Goal: Information Seeking & Learning: Learn about a topic

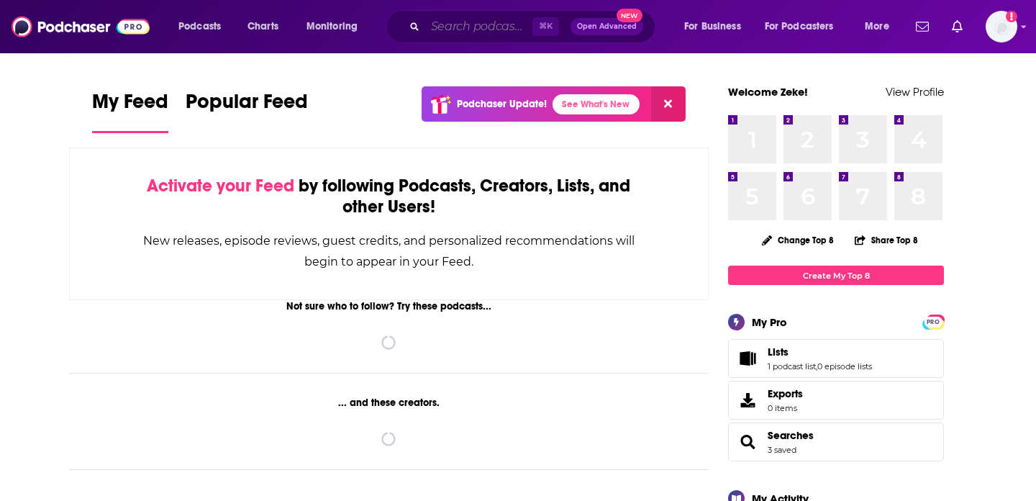
click at [454, 31] on input "Search podcasts, credits, & more..." at bounding box center [478, 26] width 107 height 23
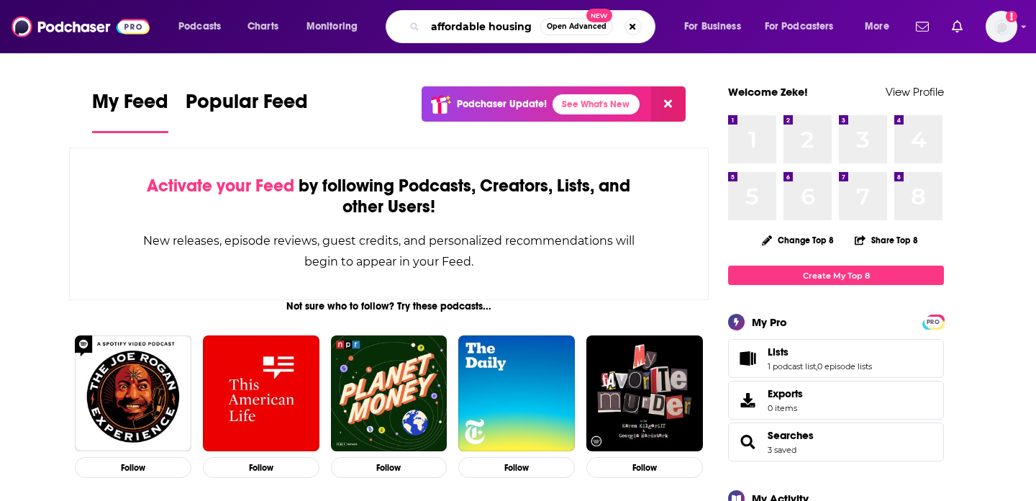
type input "affordable housing"
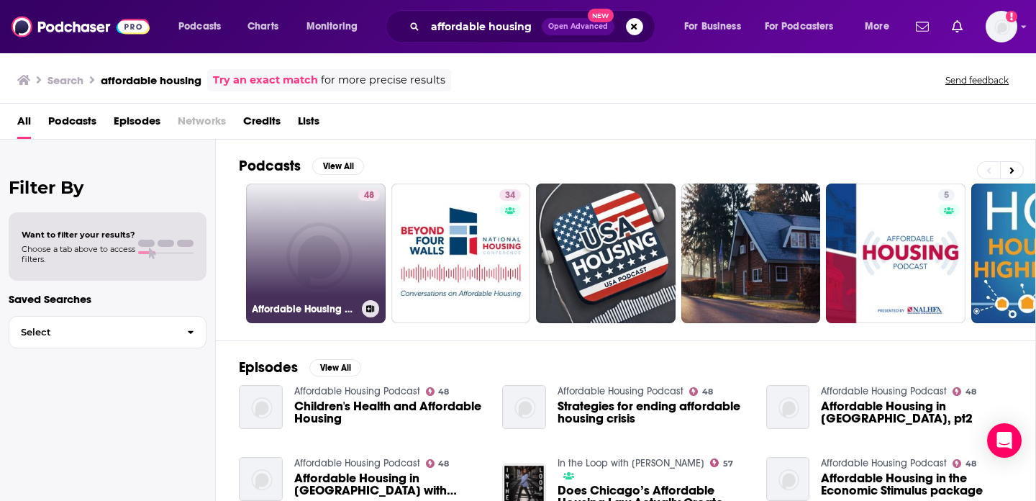
click at [311, 260] on link "48 Affordable Housing Podcast" at bounding box center [316, 254] width 140 height 140
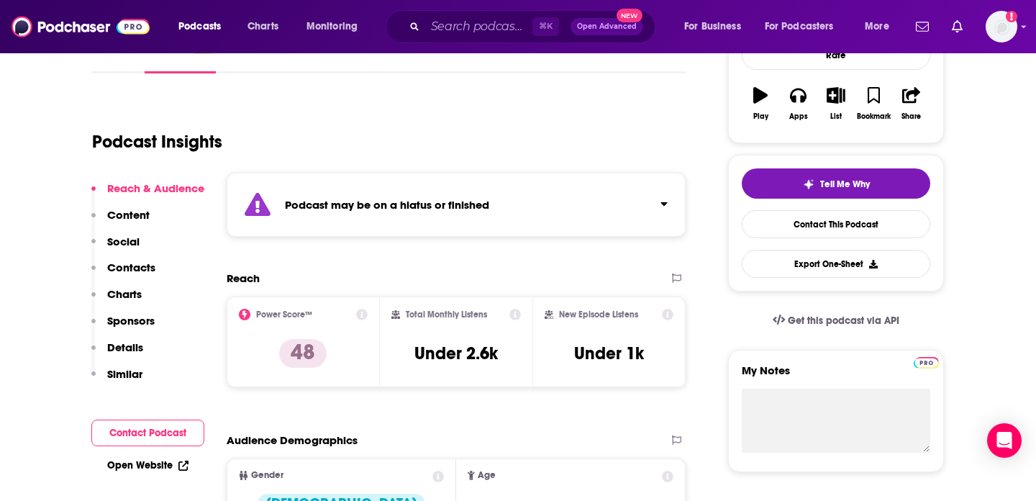
scroll to position [227, 0]
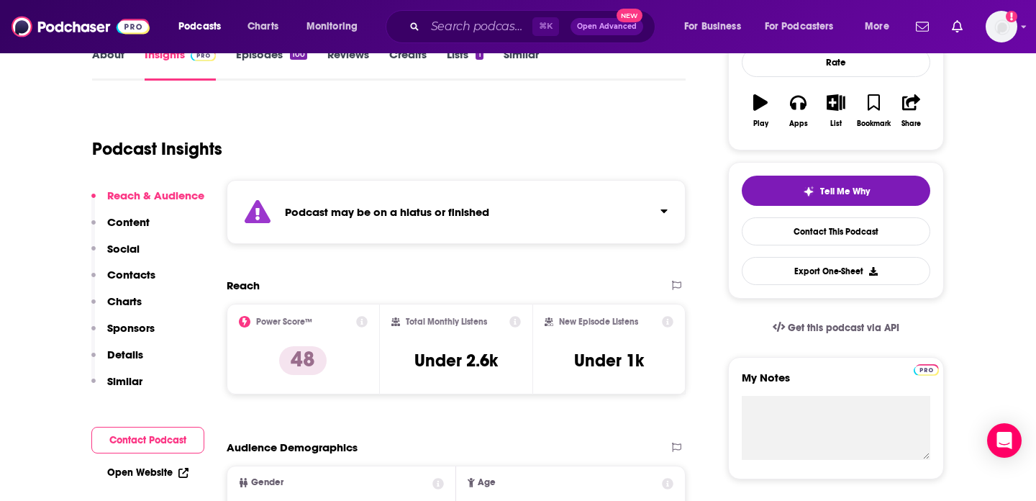
click at [538, 191] on div "Podcast may be on a hiatus or finished" at bounding box center [456, 212] width 459 height 64
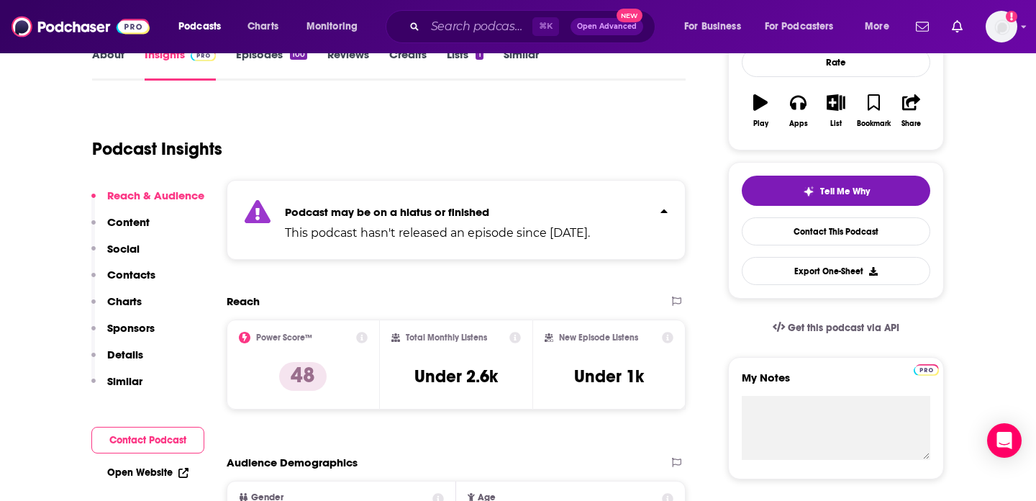
click at [538, 191] on div "Podcast may be on a hiatus or finished This podcast hasn't released an episode …" at bounding box center [456, 220] width 459 height 80
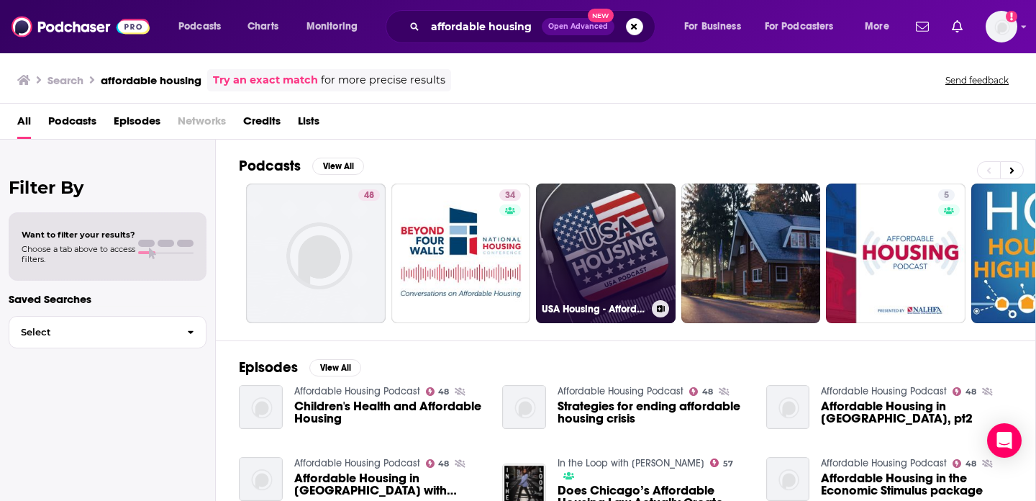
click at [609, 261] on link "USA Housing - Affordable Housing Talk!" at bounding box center [606, 254] width 140 height 140
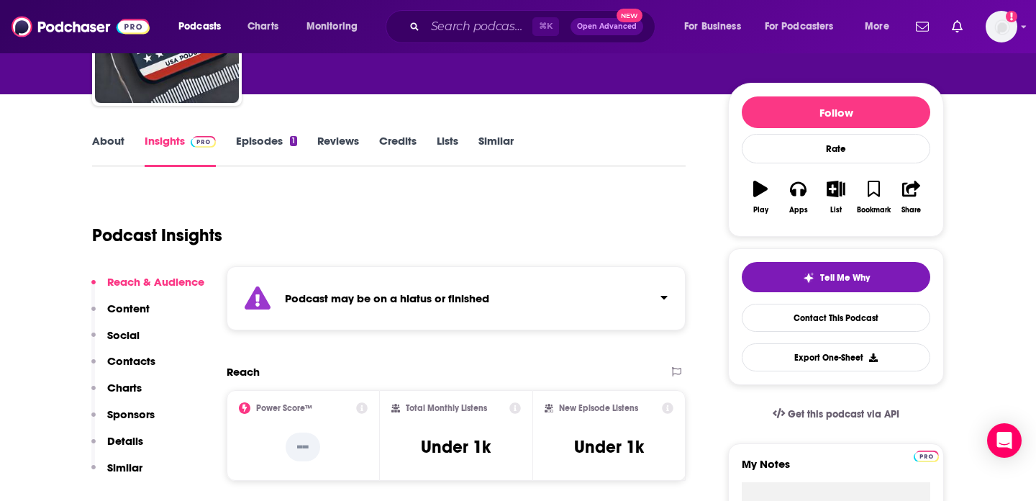
scroll to position [160, 0]
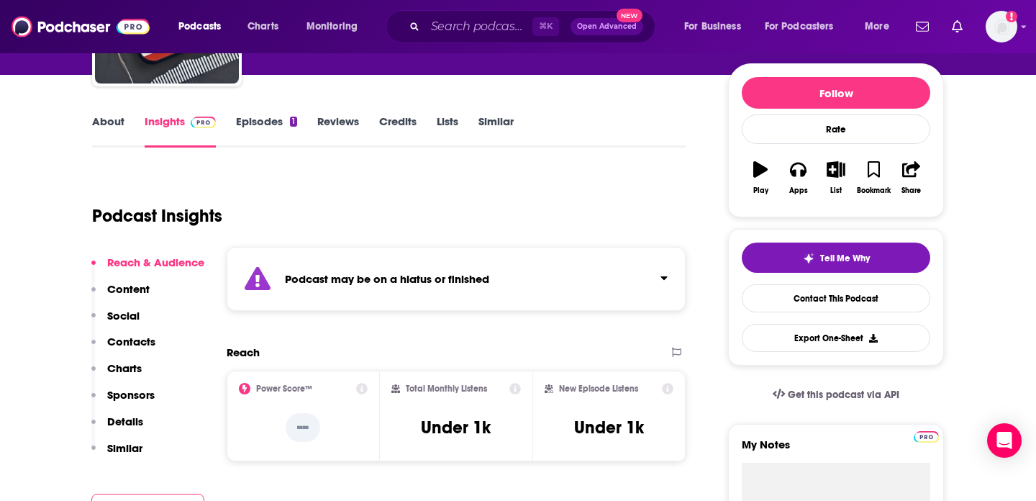
click at [480, 290] on div "Podcast may be on a hiatus or finished" at bounding box center [456, 279] width 459 height 64
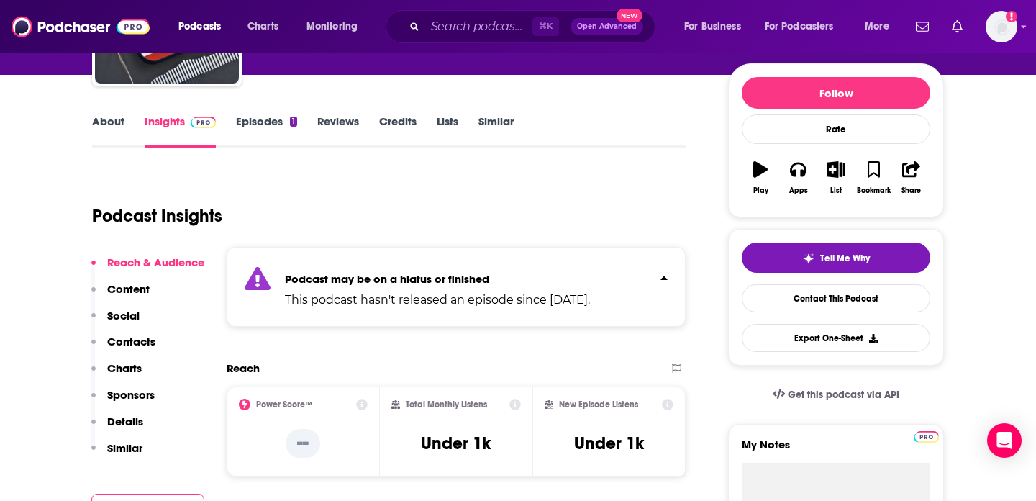
click at [480, 290] on div "Podcast may be on a hiatus or finished This podcast hasn't released an episode …" at bounding box center [437, 287] width 305 height 44
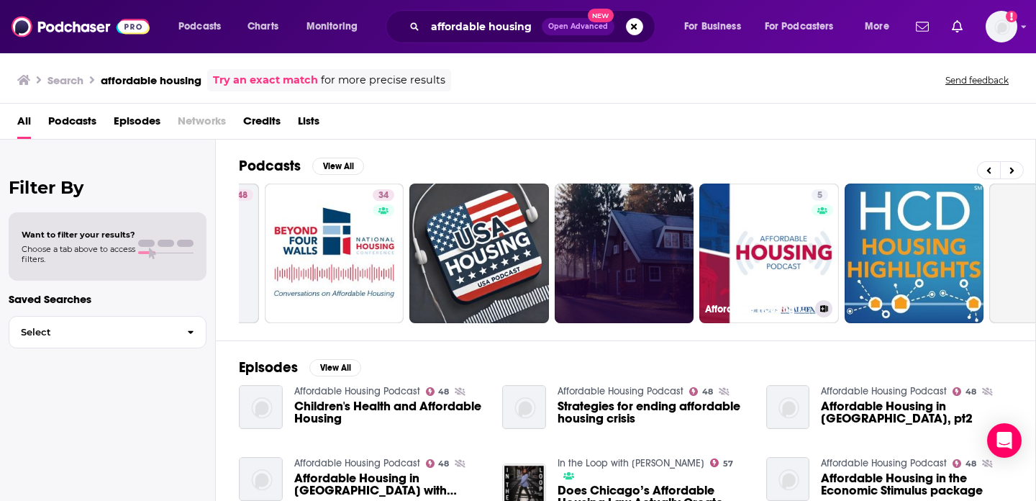
scroll to position [0, 179]
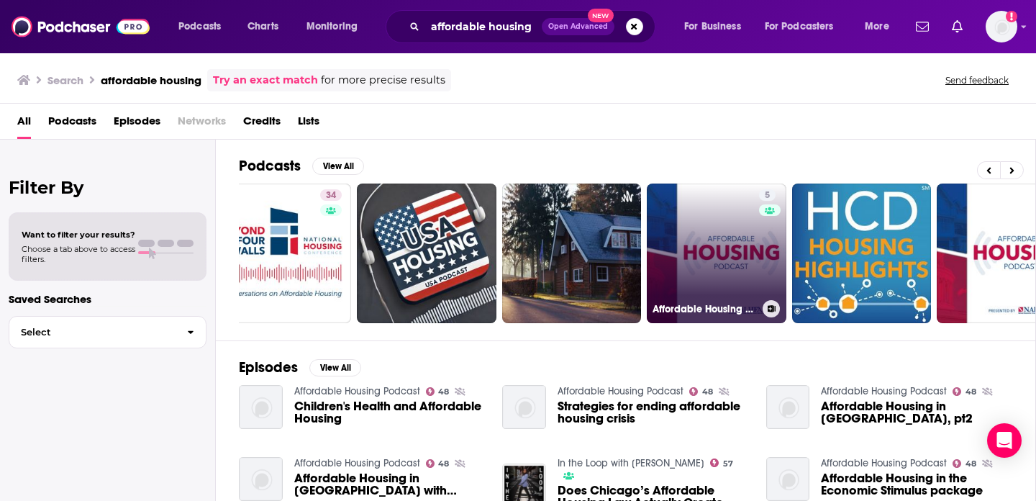
click at [727, 260] on link "5 Affordable Housing Podcast Presented by NALHFA" at bounding box center [717, 254] width 140 height 140
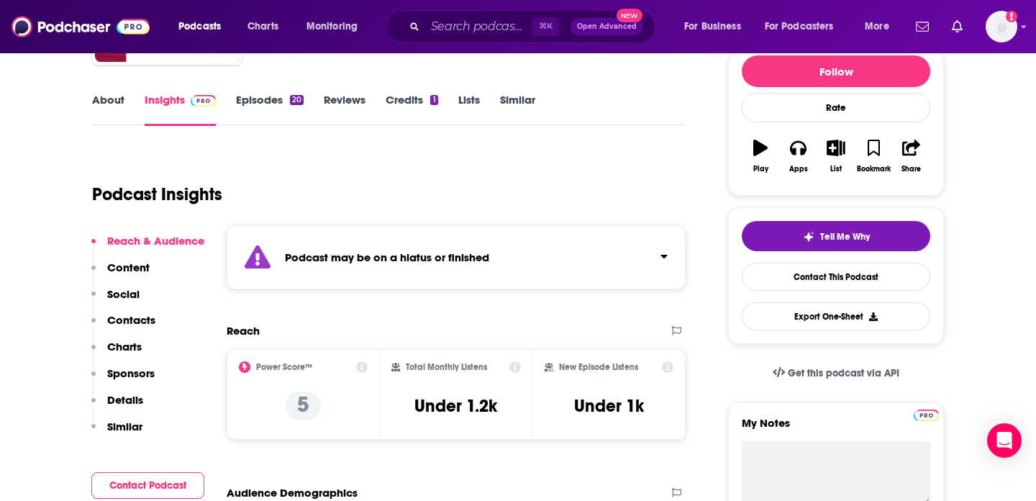
scroll to position [195, 0]
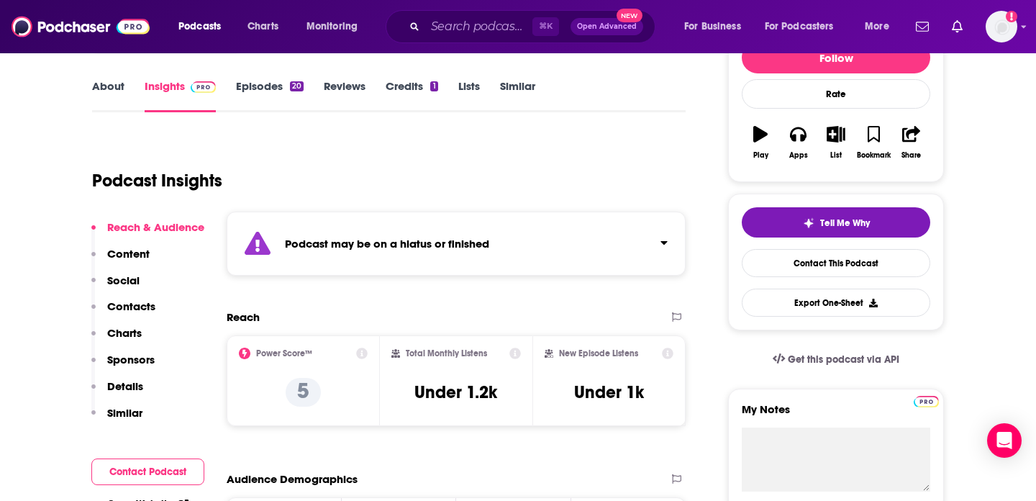
click at [560, 264] on div "Podcast may be on a hiatus or finished" at bounding box center [456, 244] width 459 height 64
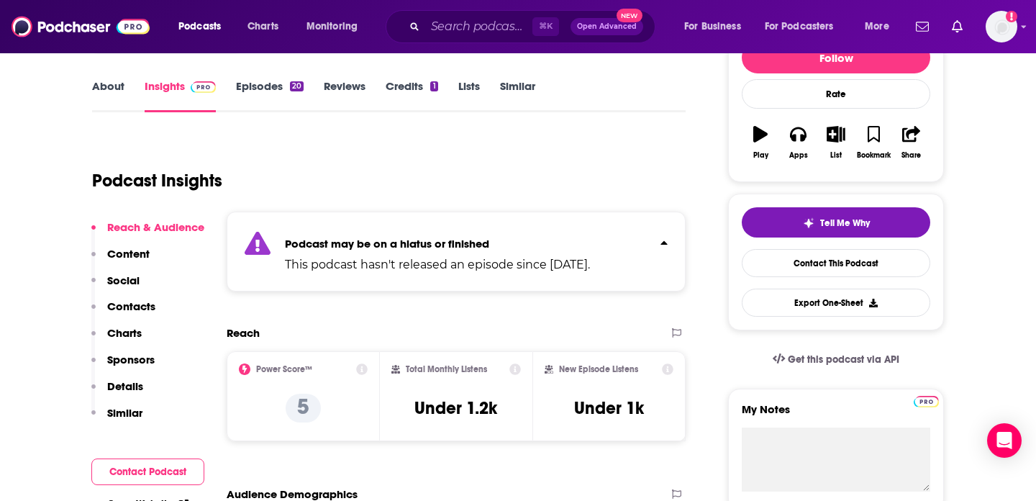
click at [559, 249] on p "Podcast may be on a hiatus or finished" at bounding box center [437, 244] width 305 height 14
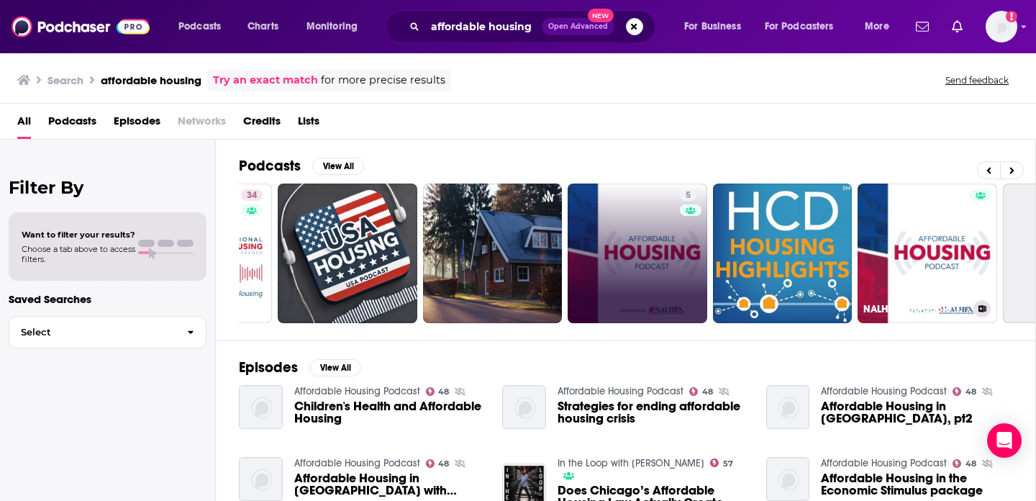
scroll to position [0, 309]
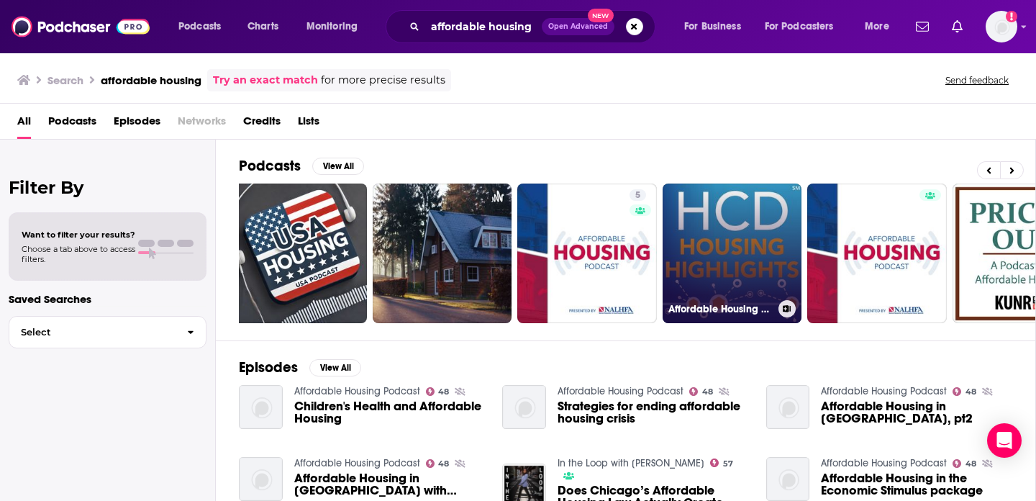
click at [705, 244] on link "Affordable Housing … California housing leaders share their insight." at bounding box center [733, 254] width 140 height 140
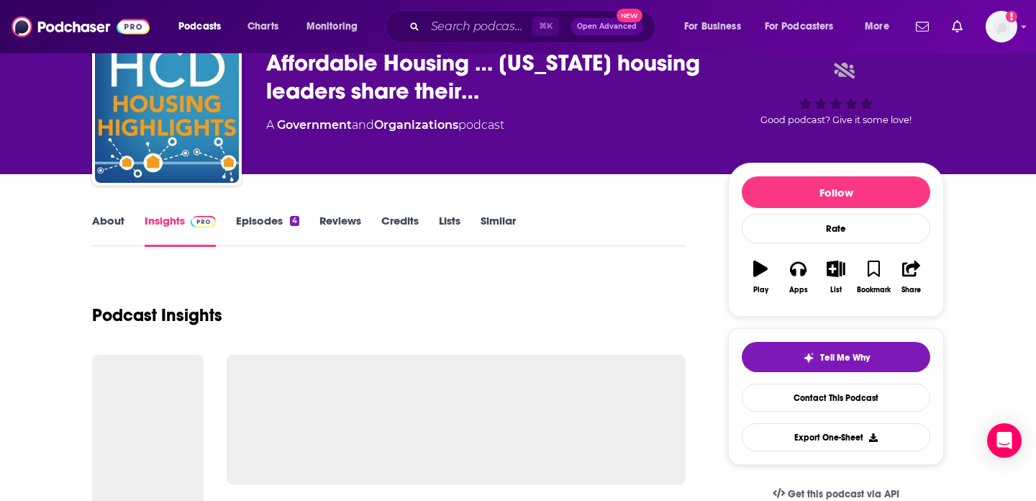
scroll to position [94, 0]
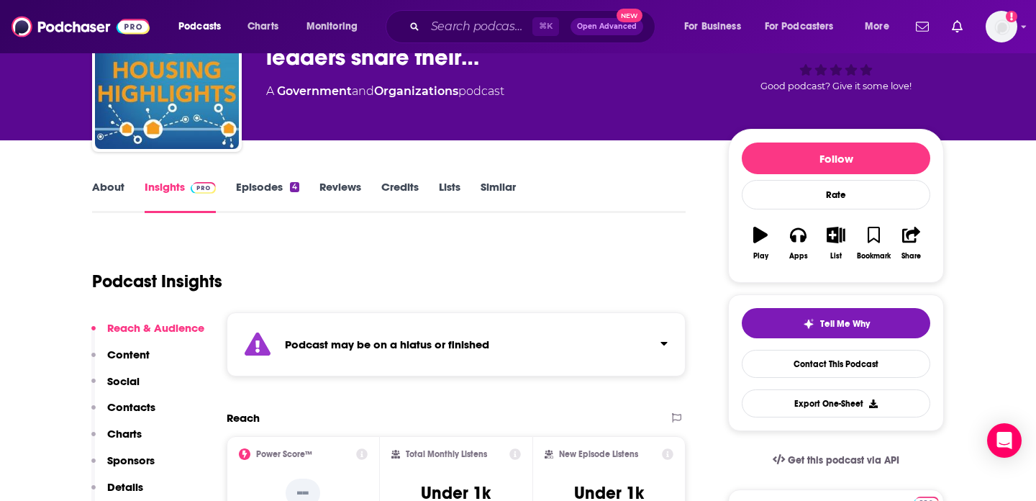
click at [475, 361] on div "Podcast may be on a hiatus or finished" at bounding box center [456, 344] width 459 height 64
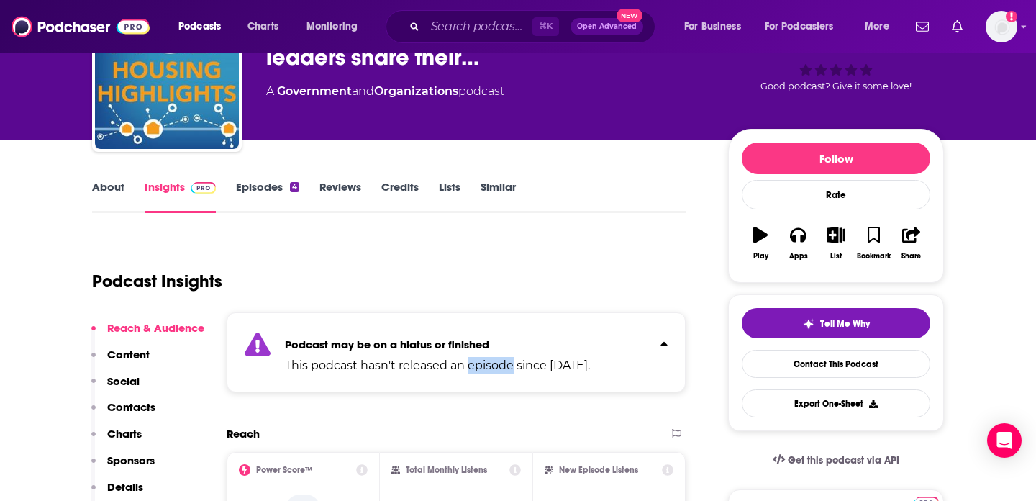
click at [475, 361] on p "This podcast hasn't released an episode since Nov 30th, 2016." at bounding box center [437, 365] width 305 height 17
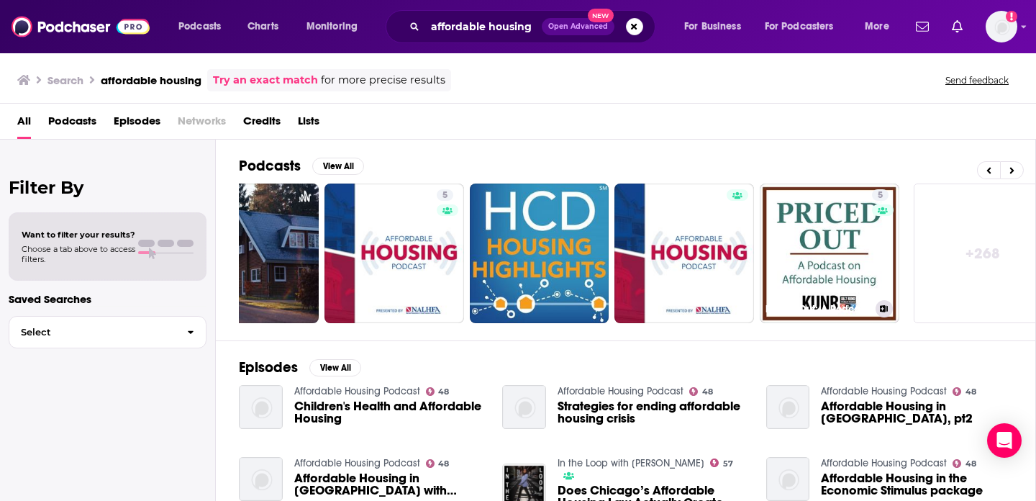
scroll to position [0, 516]
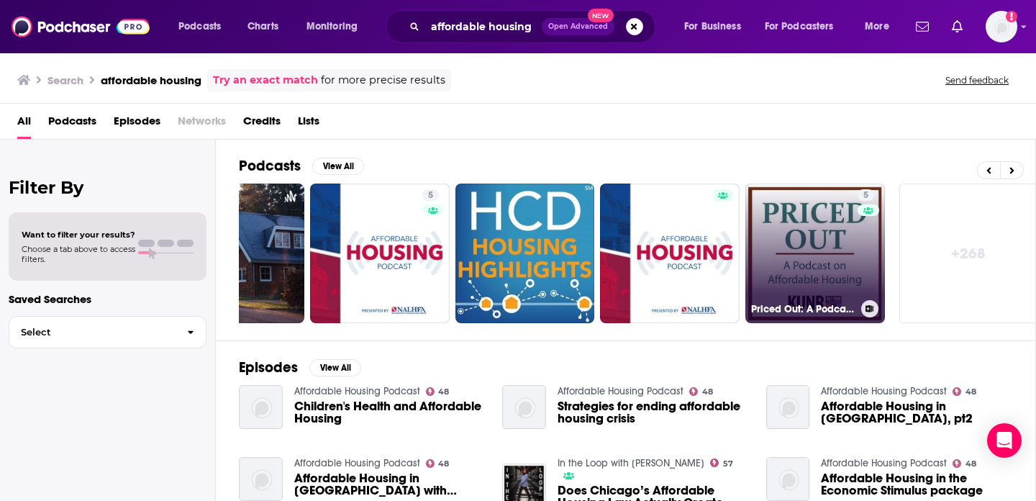
click at [831, 279] on link "5 Priced Out: A Podcast on Affordable Housing" at bounding box center [816, 254] width 140 height 140
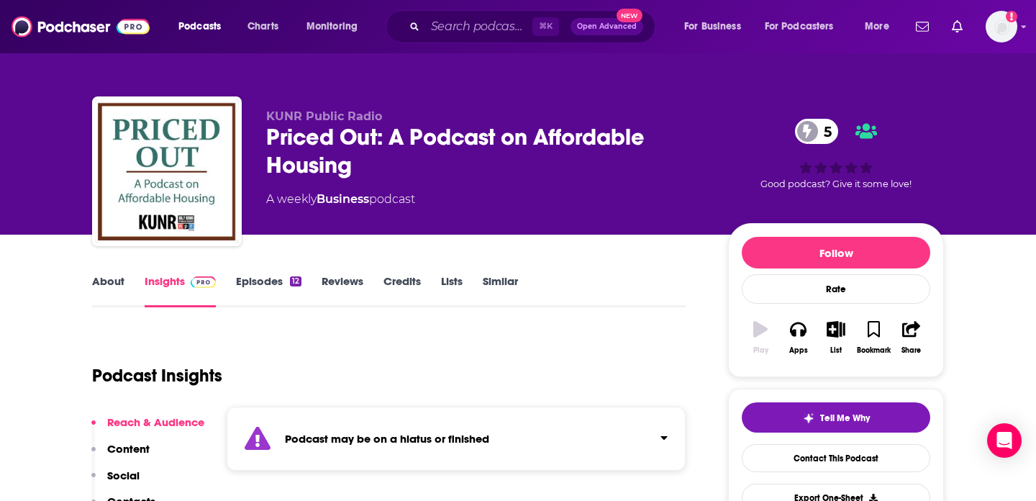
scroll to position [107, 0]
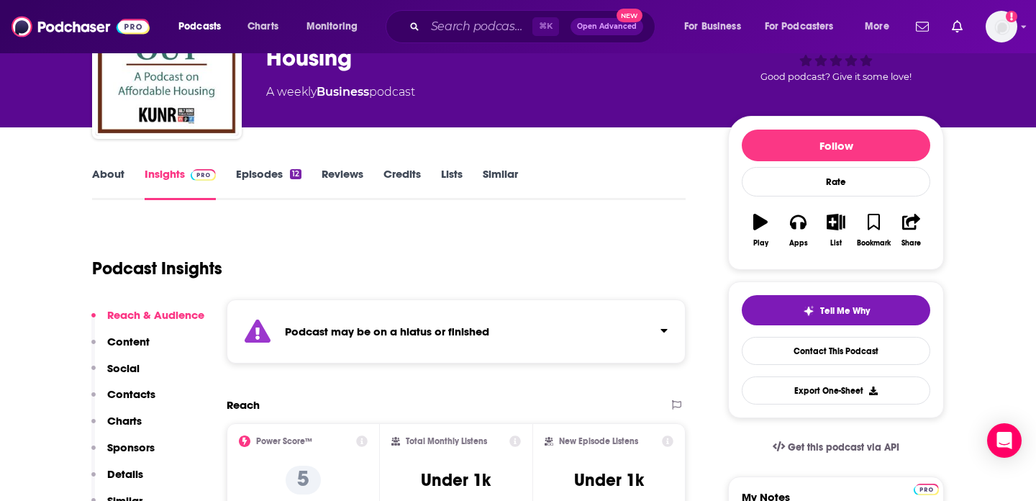
click at [482, 336] on strong "Podcast may be on a hiatus or finished" at bounding box center [387, 332] width 204 height 14
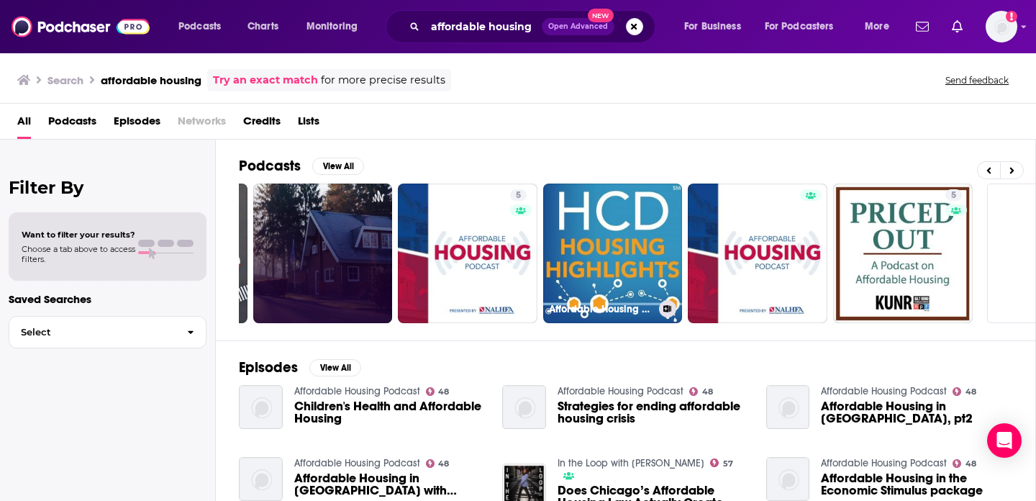
scroll to position [0, 525]
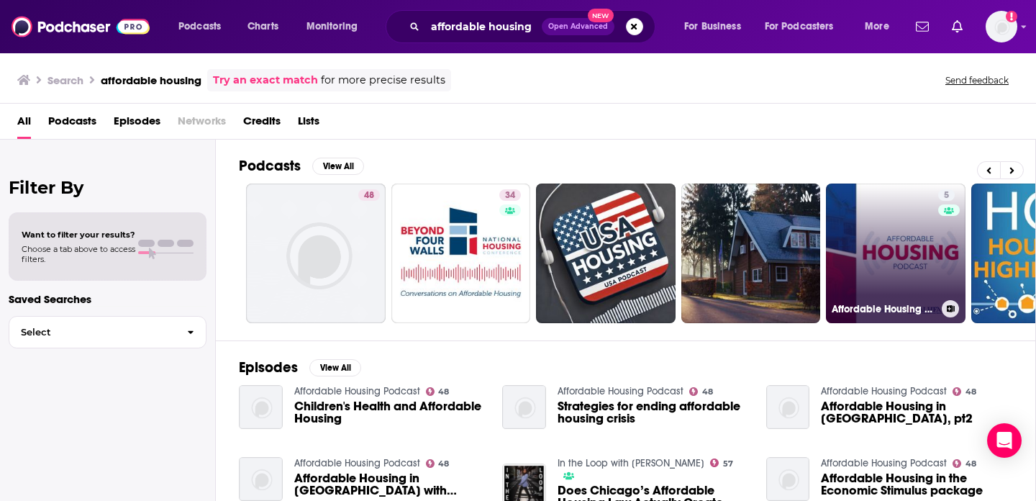
scroll to position [0, 525]
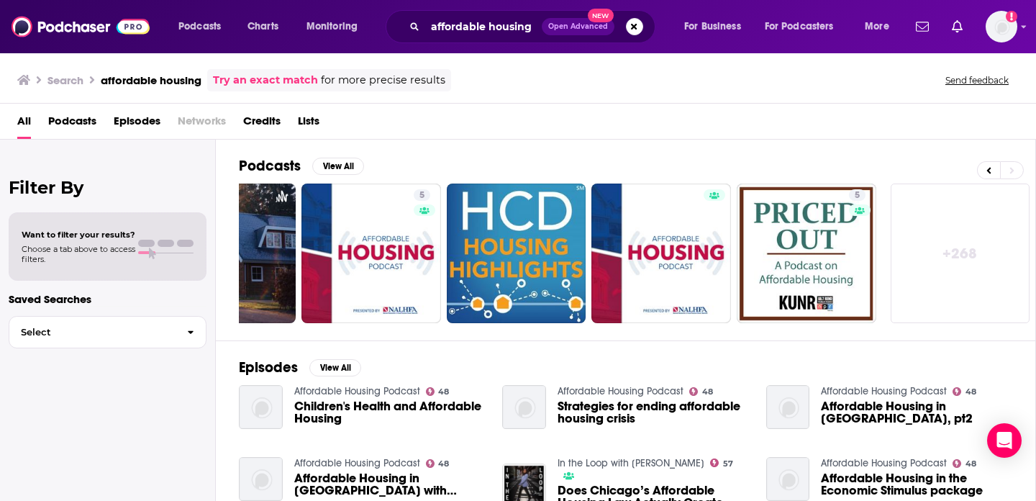
click at [980, 265] on link "+ 268" at bounding box center [961, 254] width 140 height 140
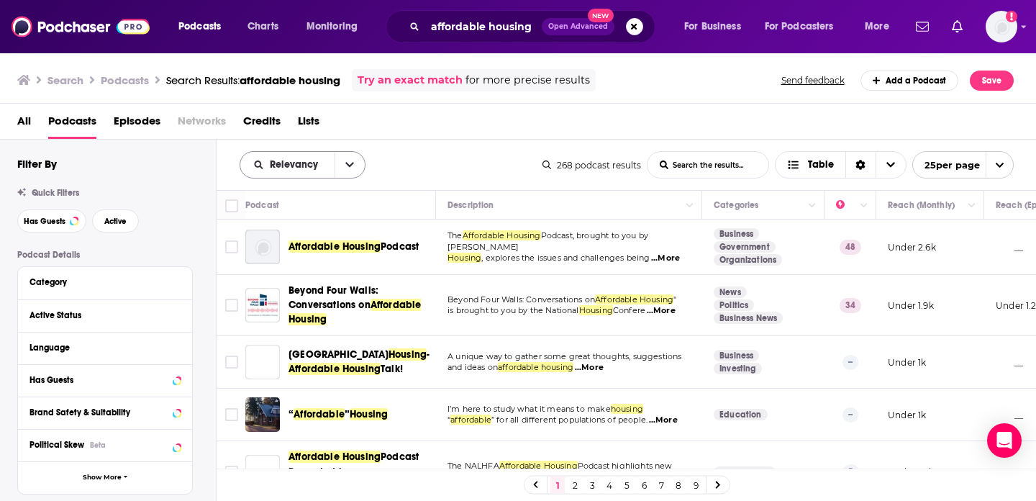
click at [286, 170] on span "Relevancy" at bounding box center [296, 165] width 53 height 10
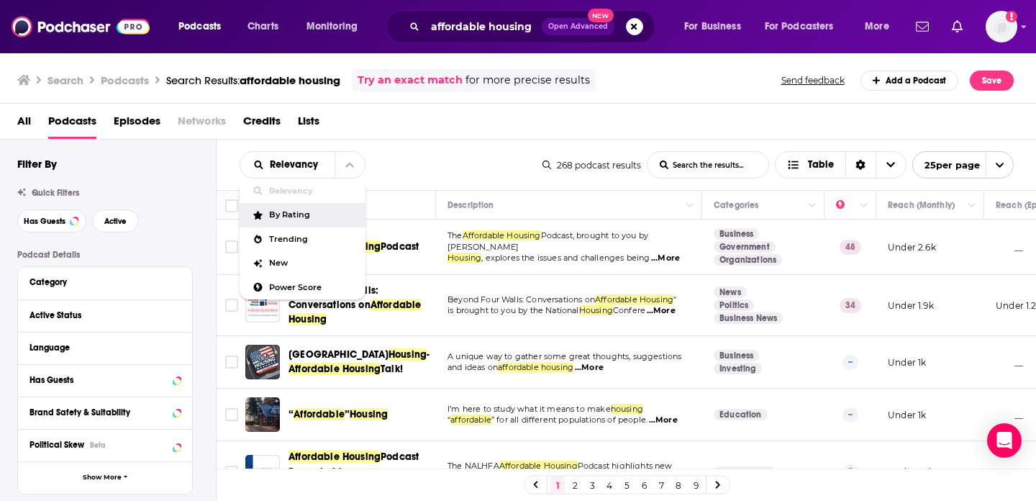
click at [522, 153] on div "Relevancy Relevancy By Rating Trending New Power Score List Search Input Search…" at bounding box center [391, 164] width 303 height 27
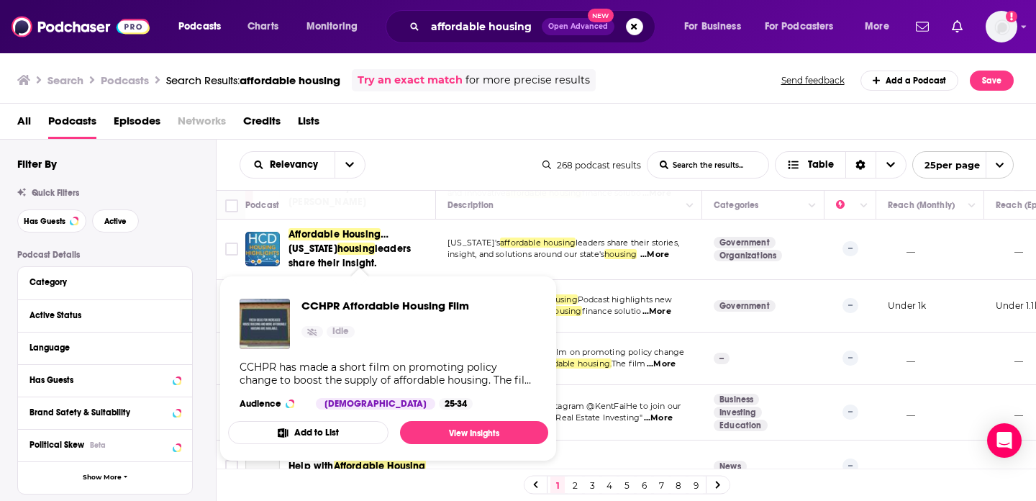
scroll to position [315, 0]
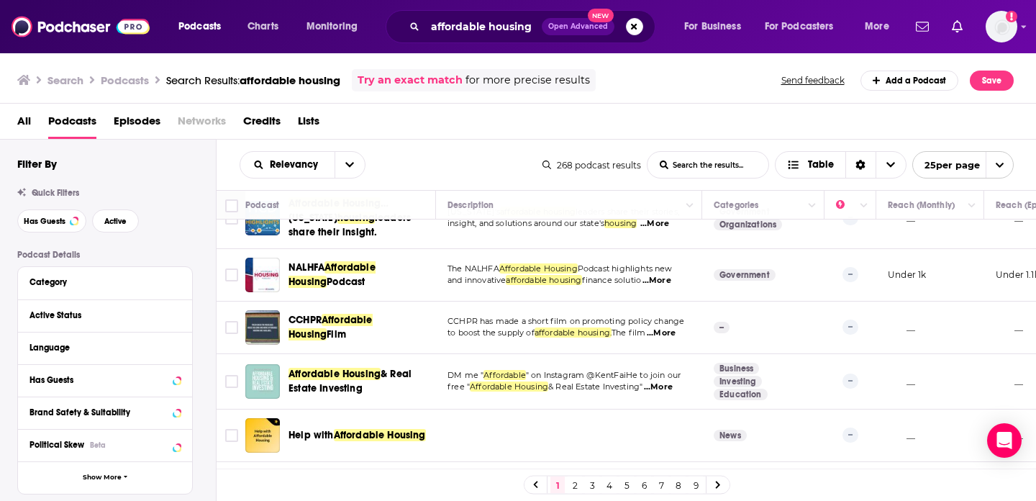
click at [487, 146] on div "Relevancy List Search Input Search the results... Table 268 podcast results Lis…" at bounding box center [627, 165] width 820 height 50
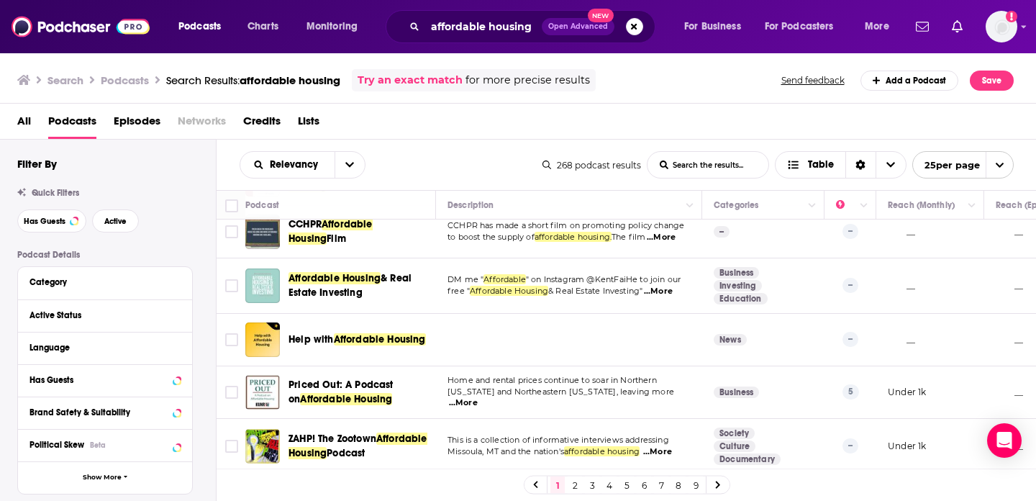
scroll to position [0, 0]
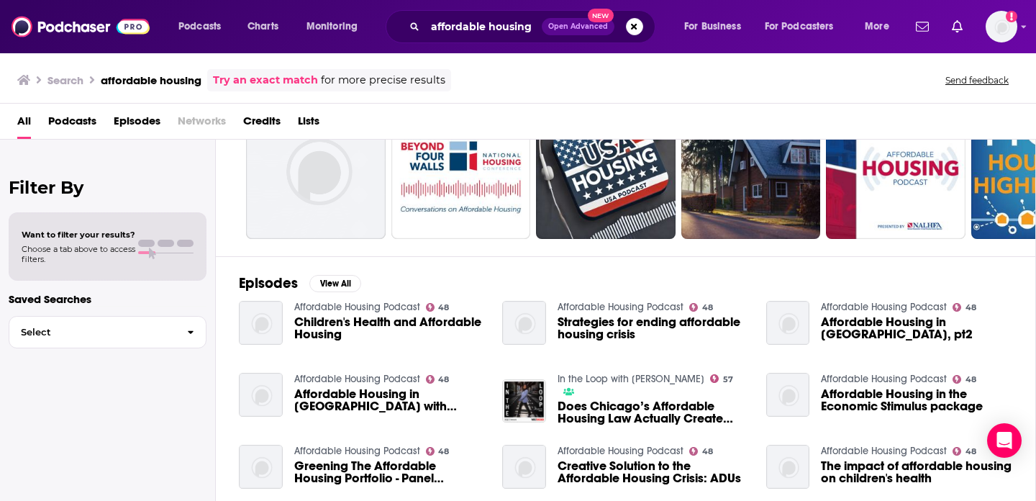
scroll to position [100, 0]
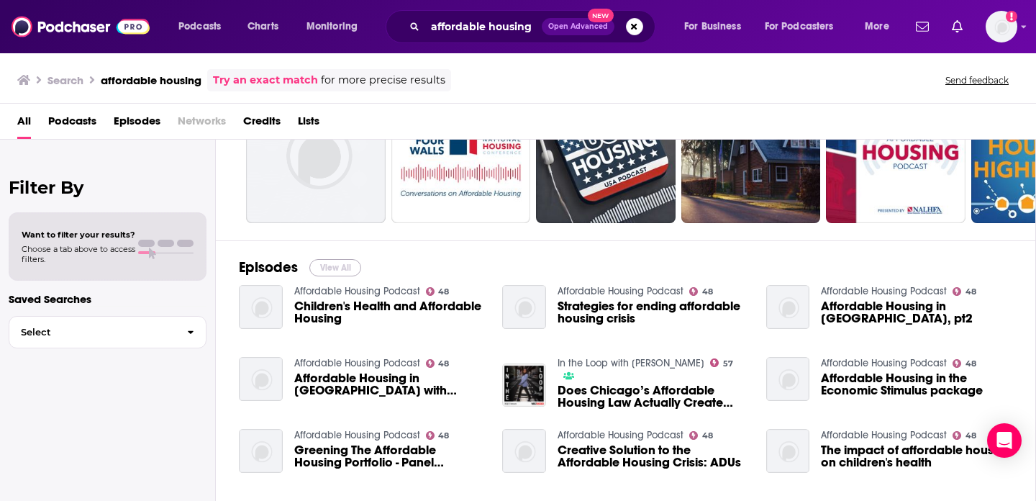
click at [329, 266] on button "View All" at bounding box center [335, 267] width 52 height 17
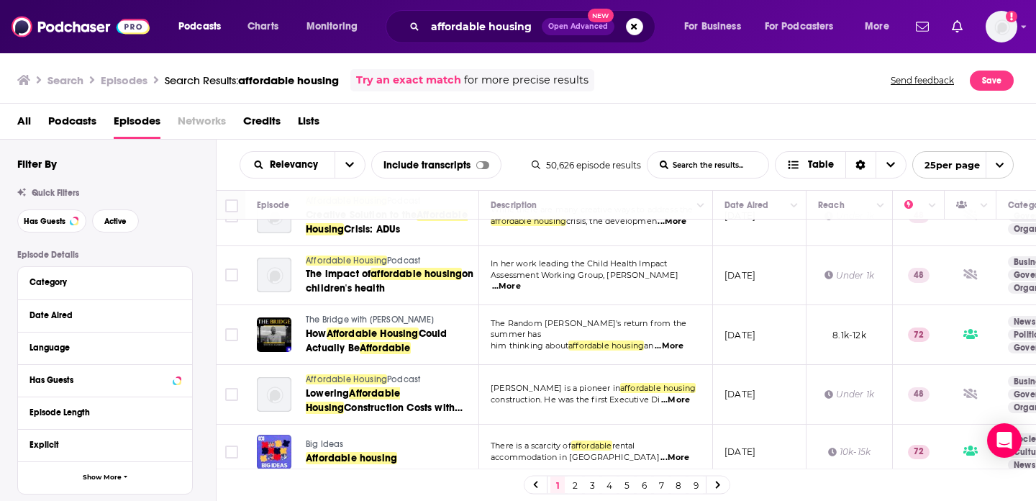
scroll to position [451, 0]
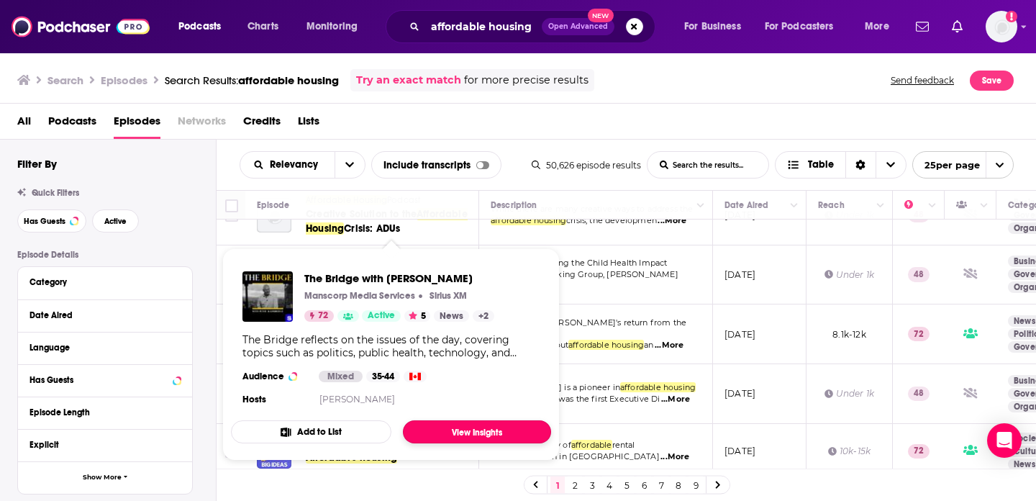
click at [487, 434] on link "View Insights" at bounding box center [477, 431] width 148 height 23
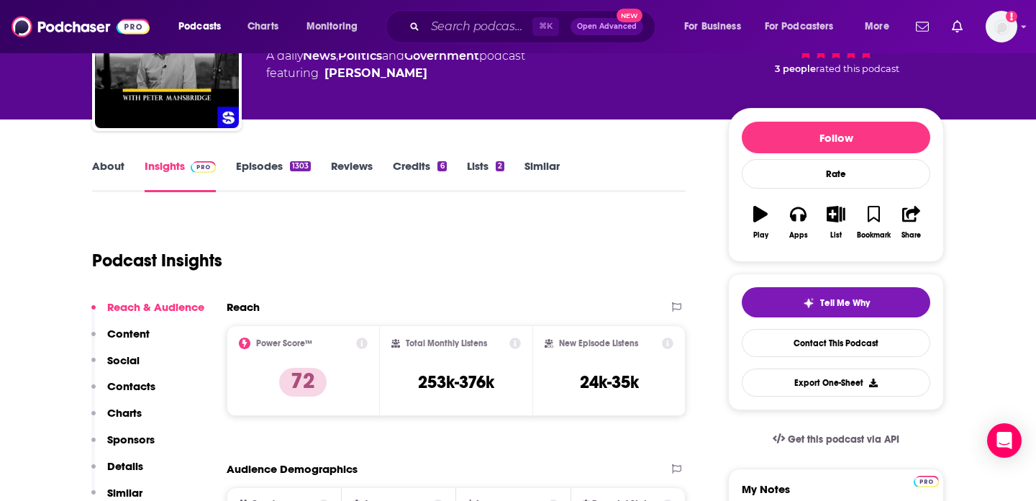
scroll to position [150, 0]
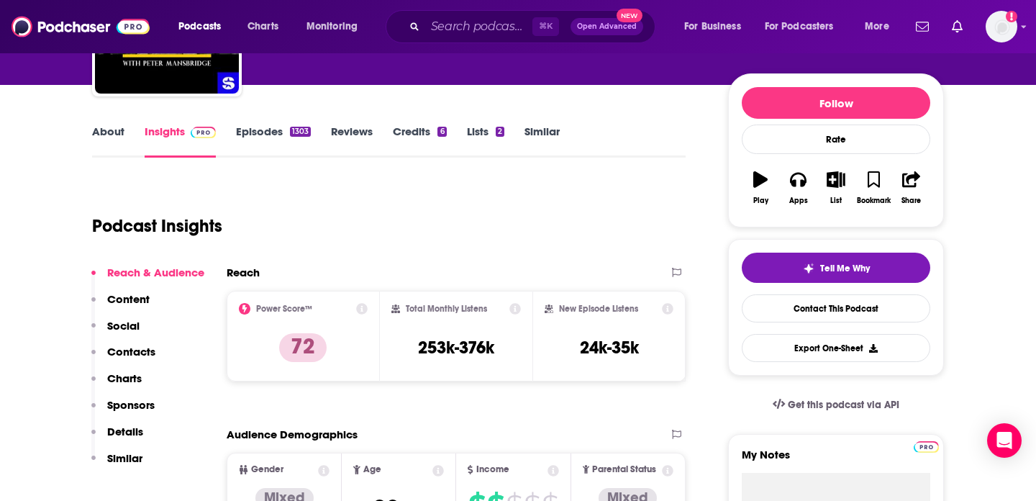
click at [140, 299] on p "Content" at bounding box center [128, 299] width 42 height 14
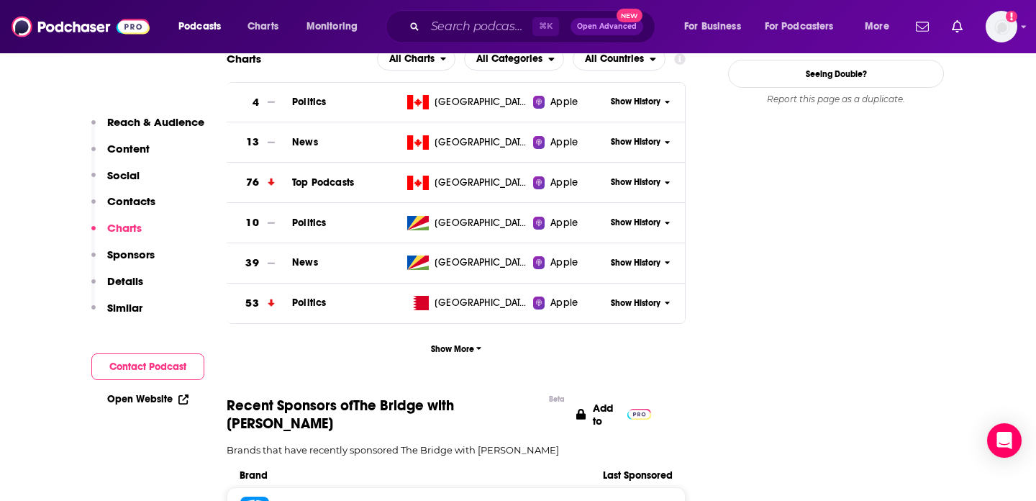
scroll to position [1668, 0]
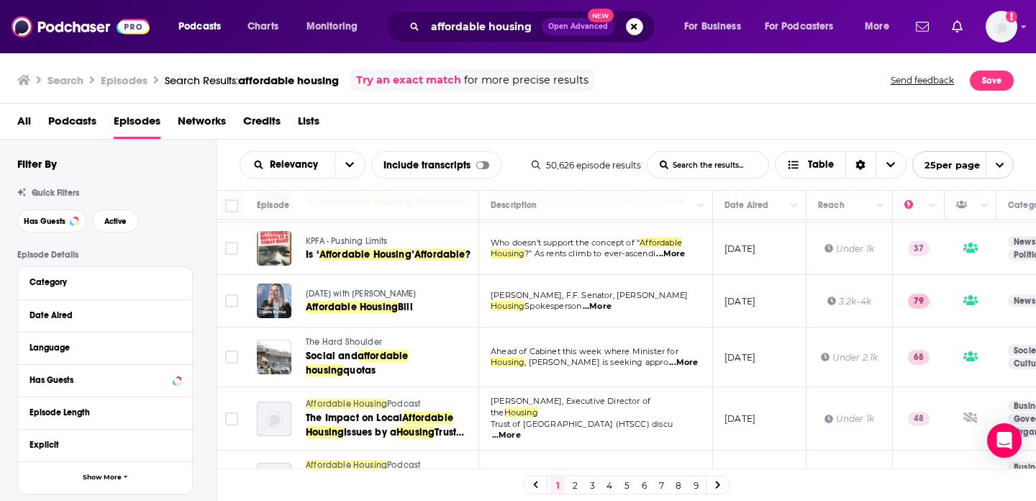
scroll to position [1203, 0]
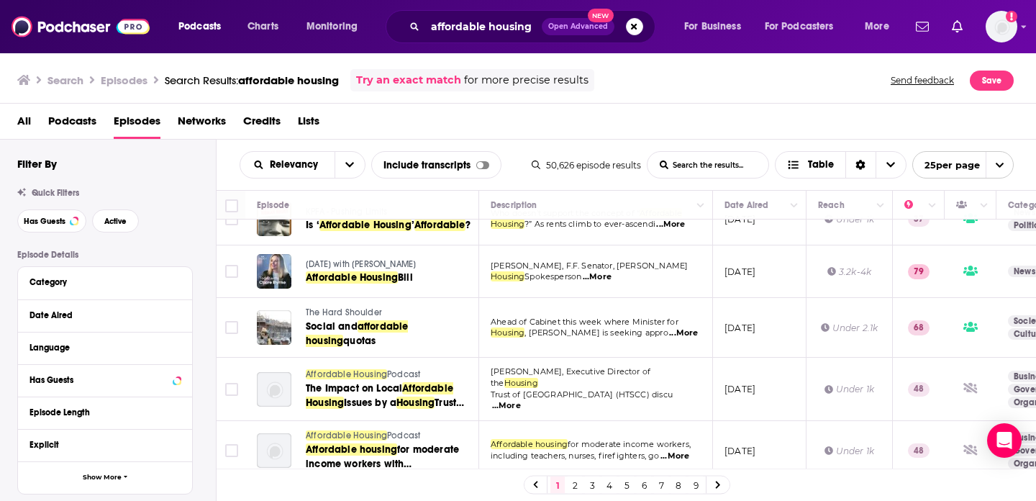
click at [573, 485] on link "2" at bounding box center [575, 484] width 14 height 17
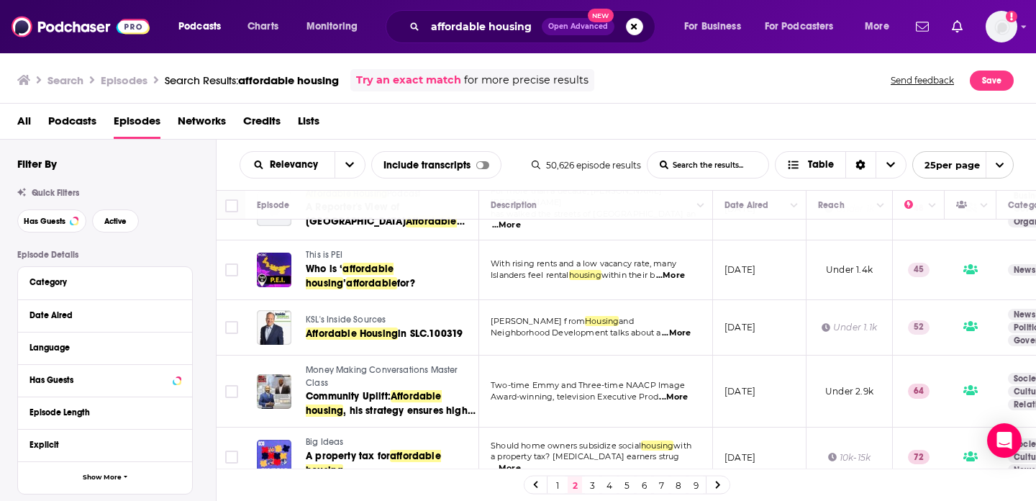
scroll to position [1196, 0]
click at [591, 487] on link "3" at bounding box center [592, 484] width 14 height 17
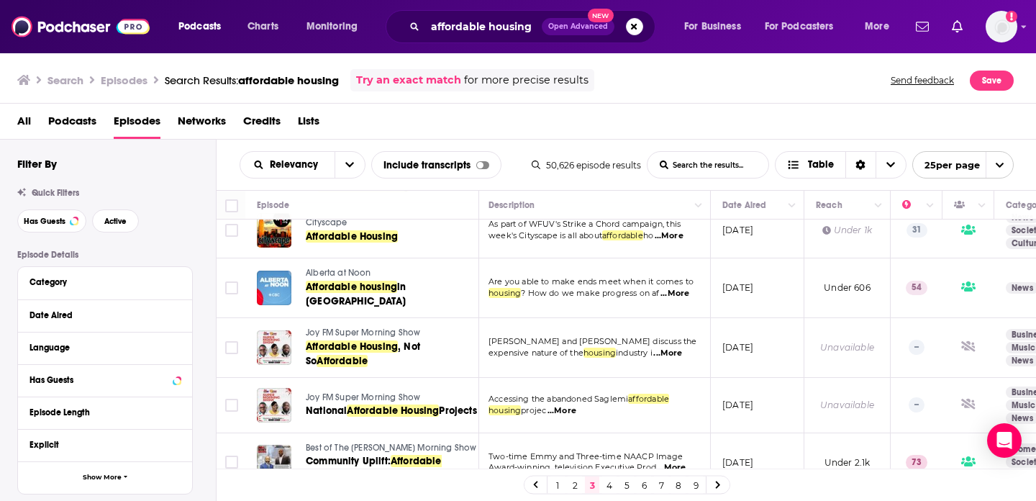
scroll to position [1169, 2]
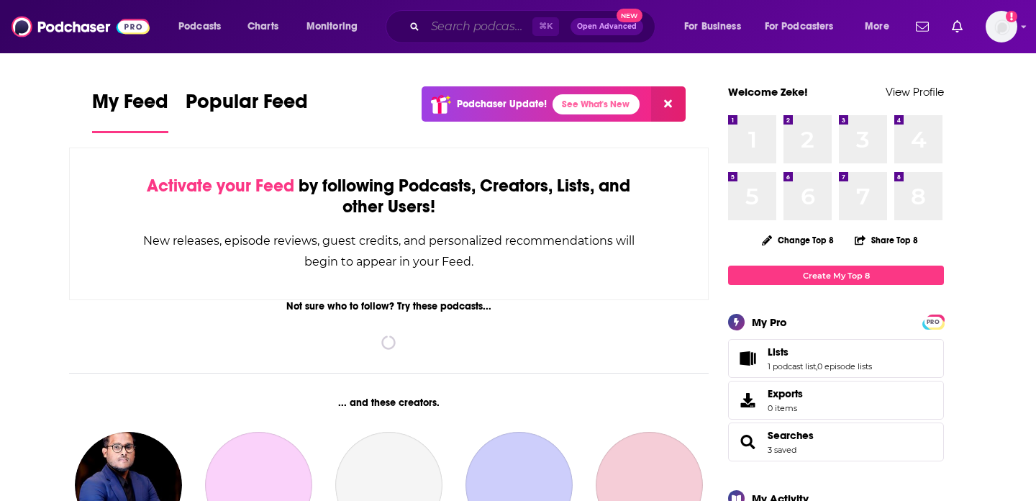
click at [473, 23] on input "Search podcasts, credits, & more..." at bounding box center [478, 26] width 107 height 23
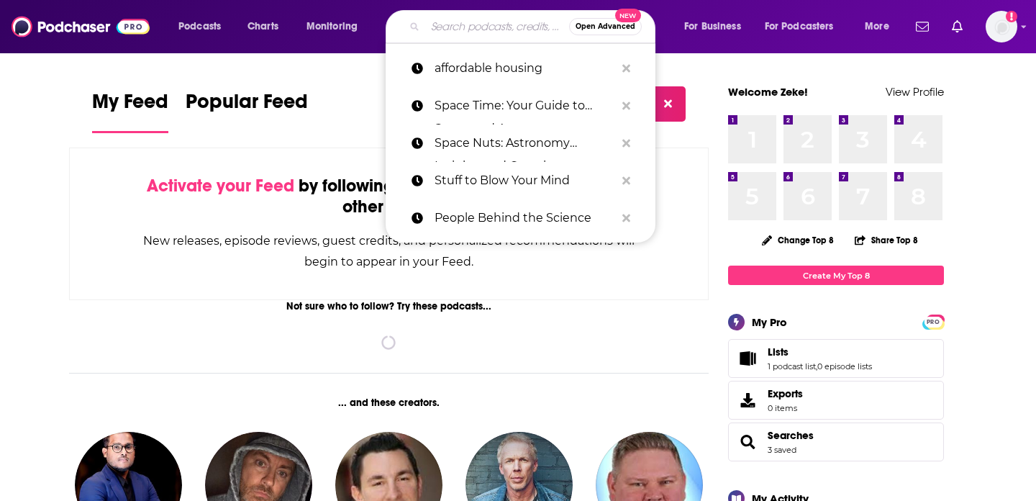
paste input "[URL][DOMAIN_NAME]"
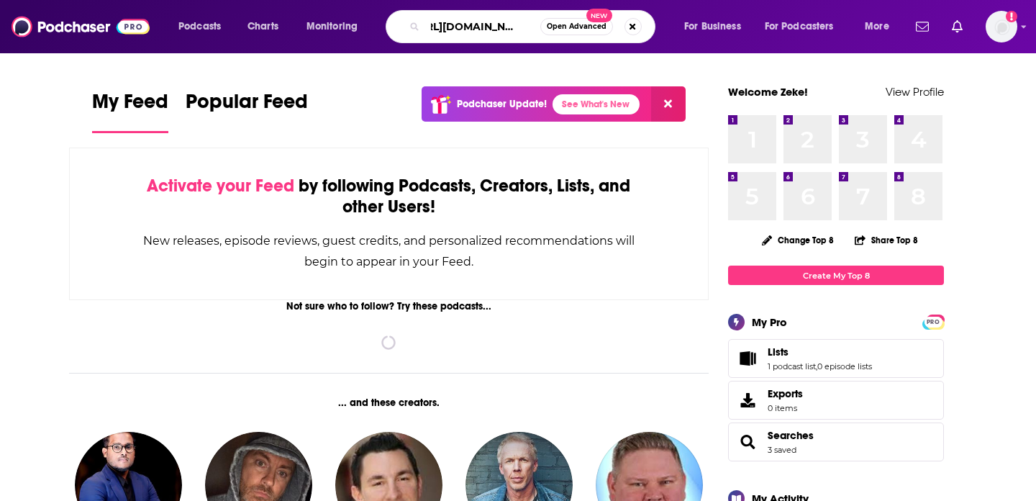
type input "[URL][DOMAIN_NAME]"
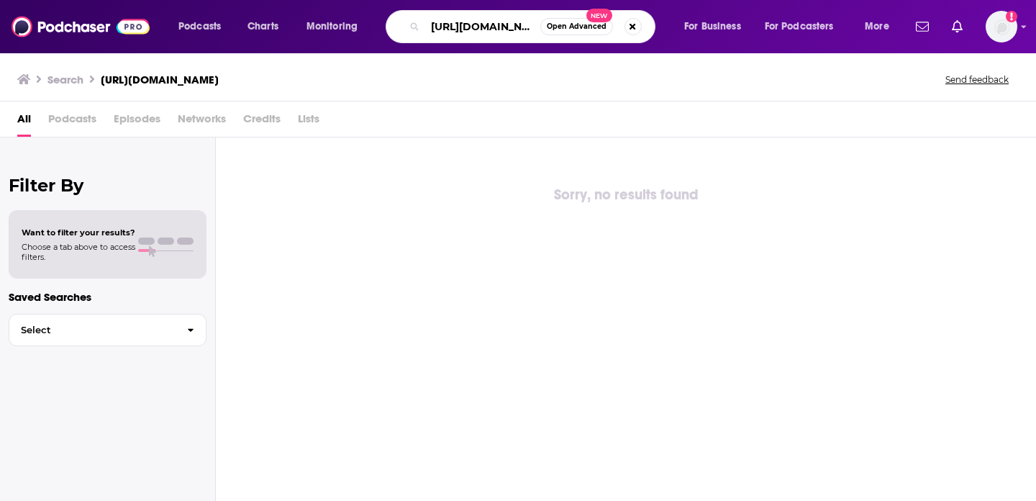
scroll to position [0, 62]
drag, startPoint x: 432, startPoint y: 28, endPoint x: 637, endPoint y: 40, distance: 205.4
click at [637, 40] on div "[URL][DOMAIN_NAME] Open Advanced New" at bounding box center [521, 26] width 270 height 33
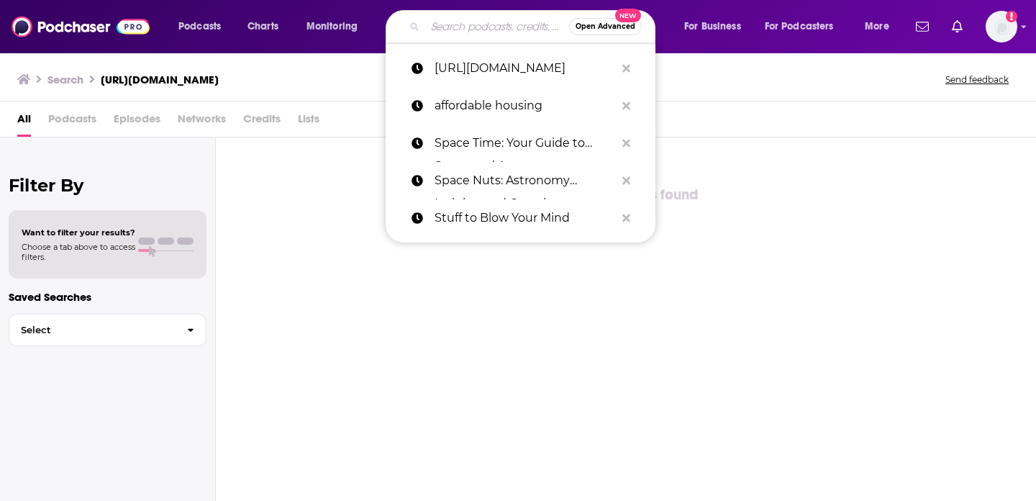
scroll to position [0, 0]
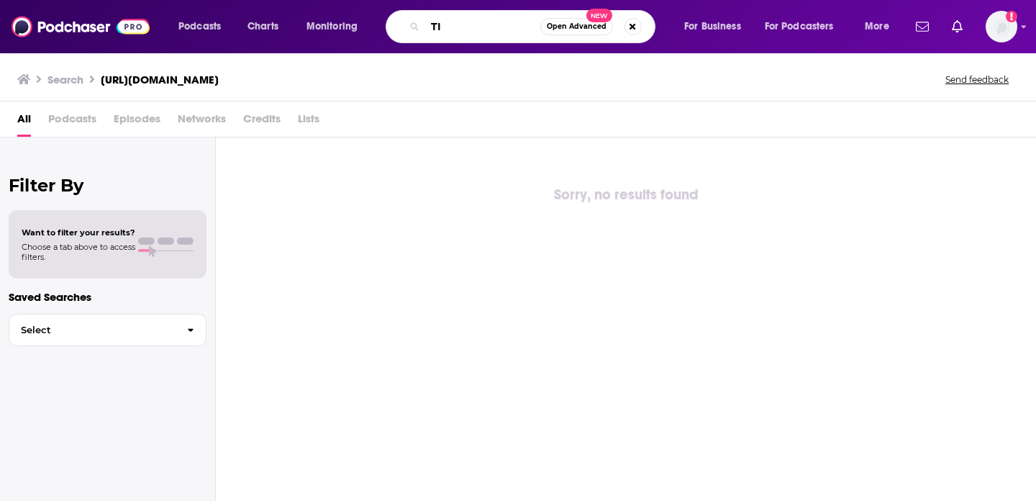
type input "T"
type input "YIMBY NATION"
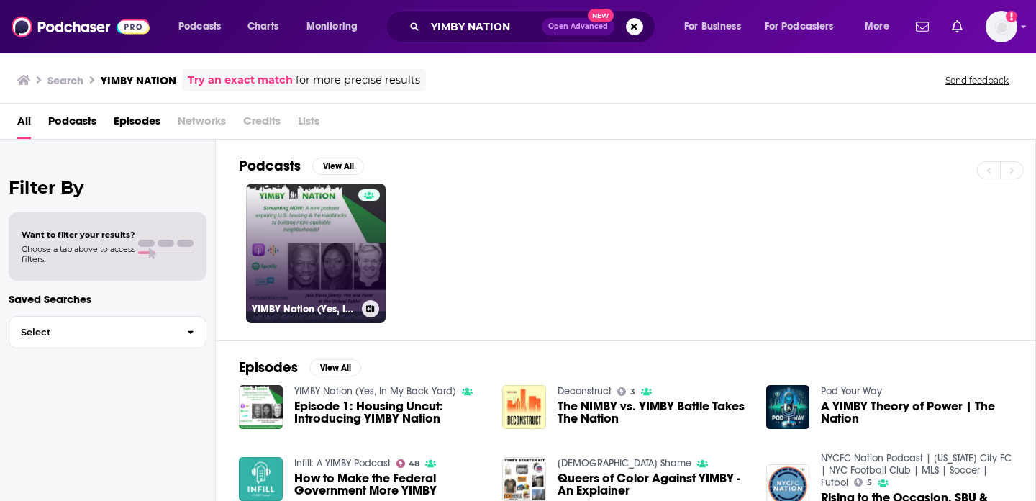
click at [283, 288] on link "YIMBY Nation (Yes, In My Back Yard)" at bounding box center [316, 254] width 140 height 140
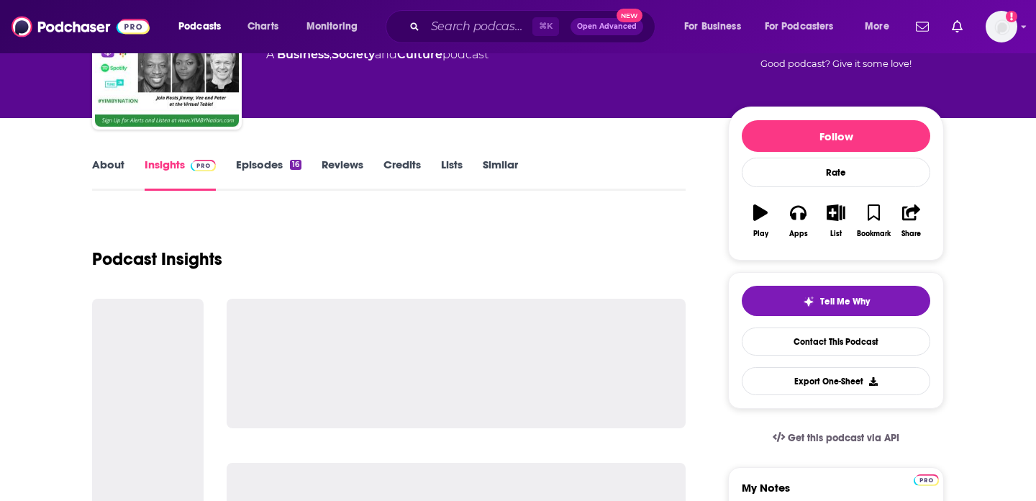
scroll to position [160, 0]
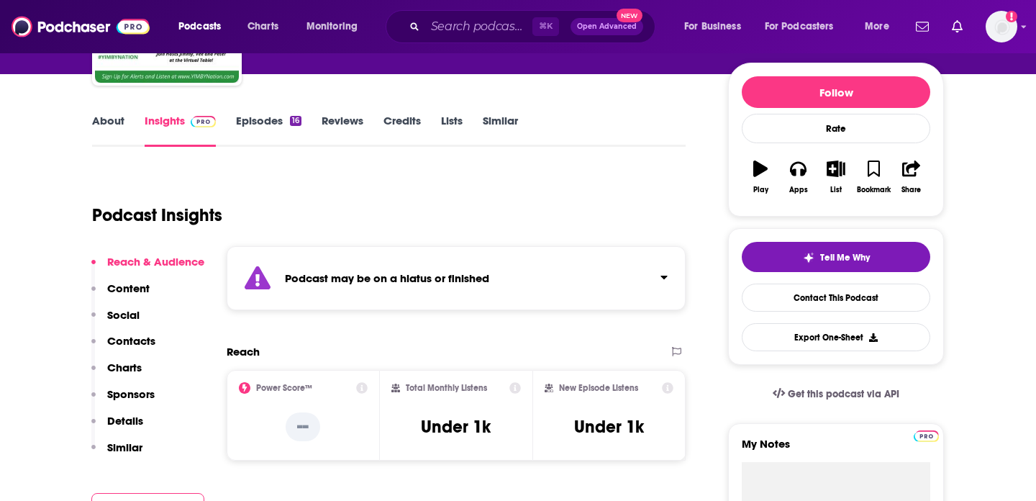
click at [563, 294] on div "Podcast may be on a hiatus or finished" at bounding box center [456, 278] width 459 height 64
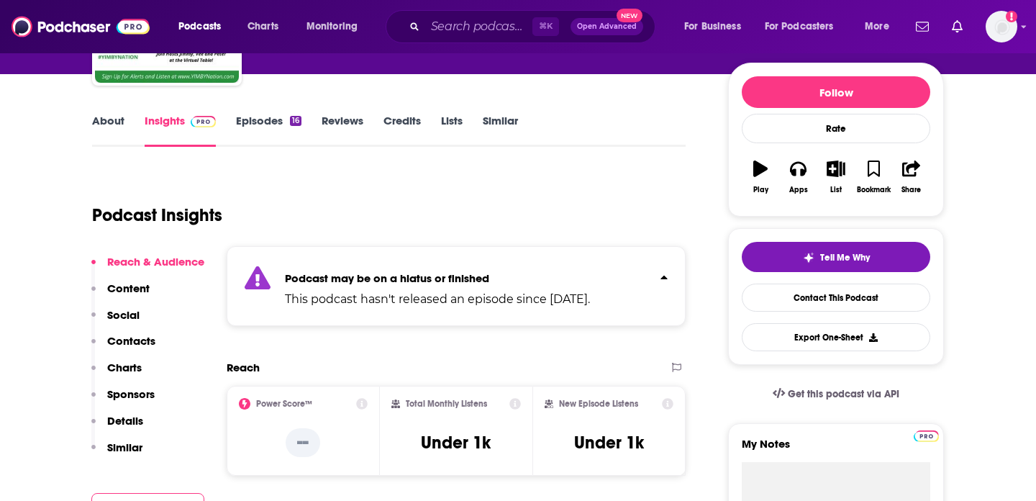
click at [563, 294] on p "This podcast hasn't released an episode since [DATE]." at bounding box center [437, 299] width 305 height 17
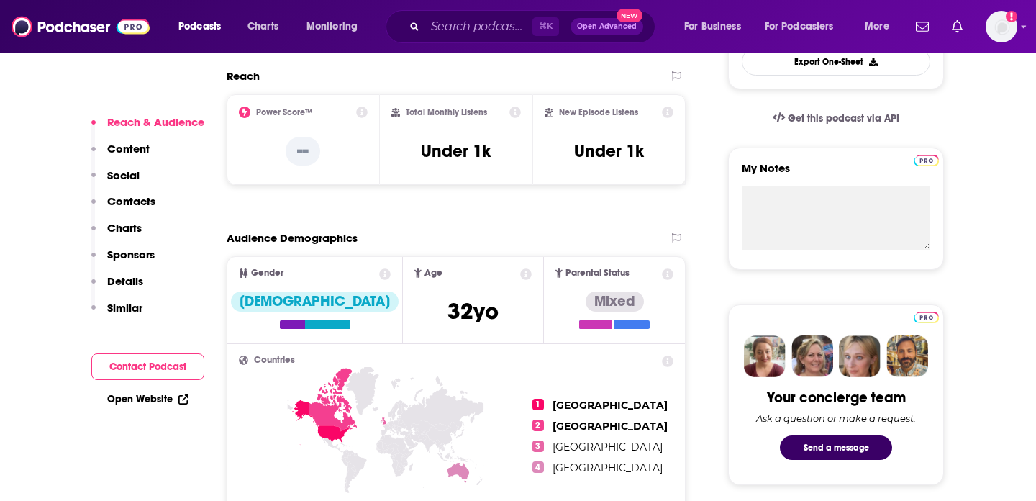
scroll to position [535, 0]
